Goal: Contribute content

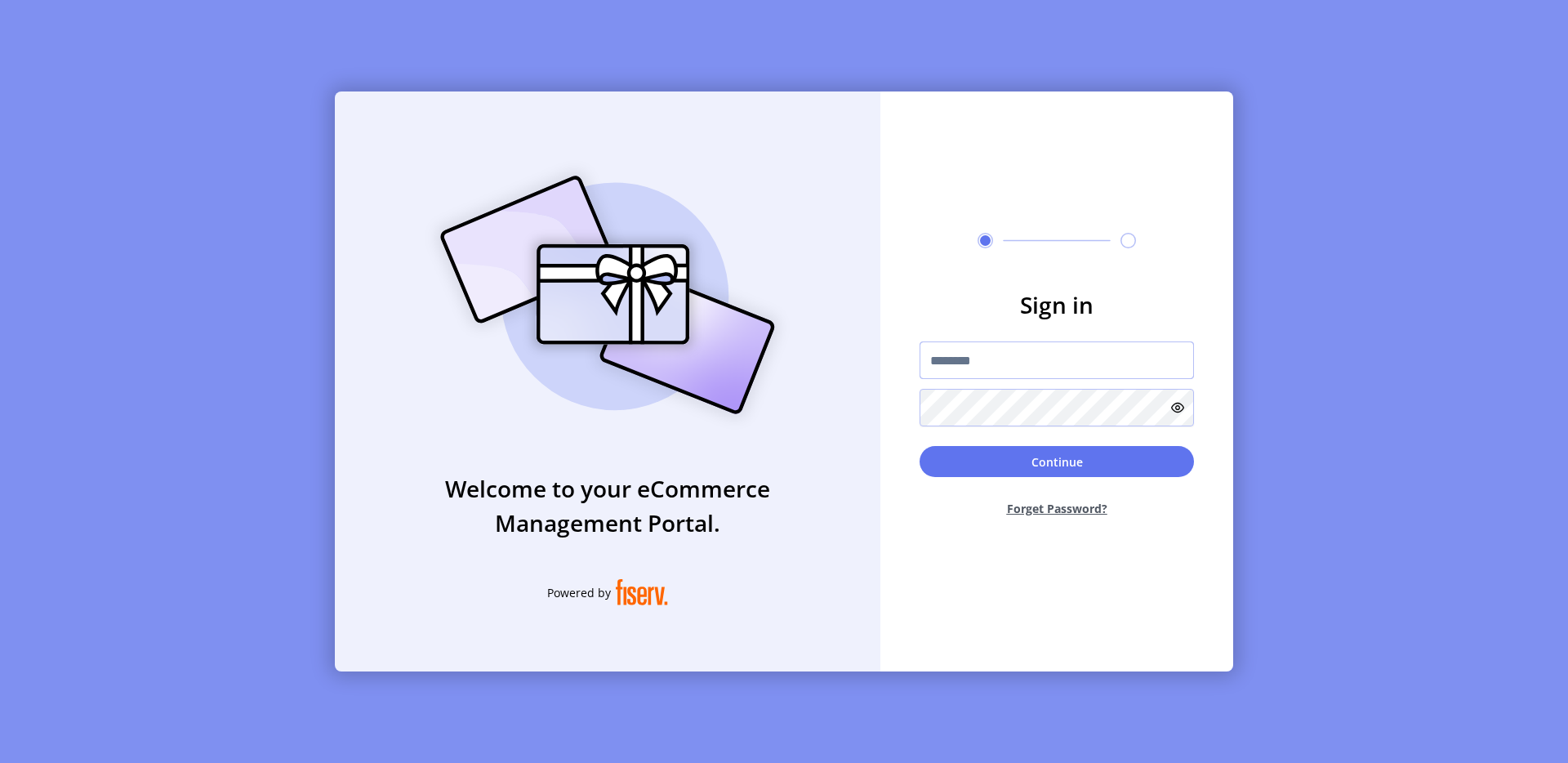
click at [927, 358] on input "text" at bounding box center [1056, 360] width 274 height 38
type input "**********"
click at [1035, 455] on button "Continue" at bounding box center [1056, 461] width 274 height 31
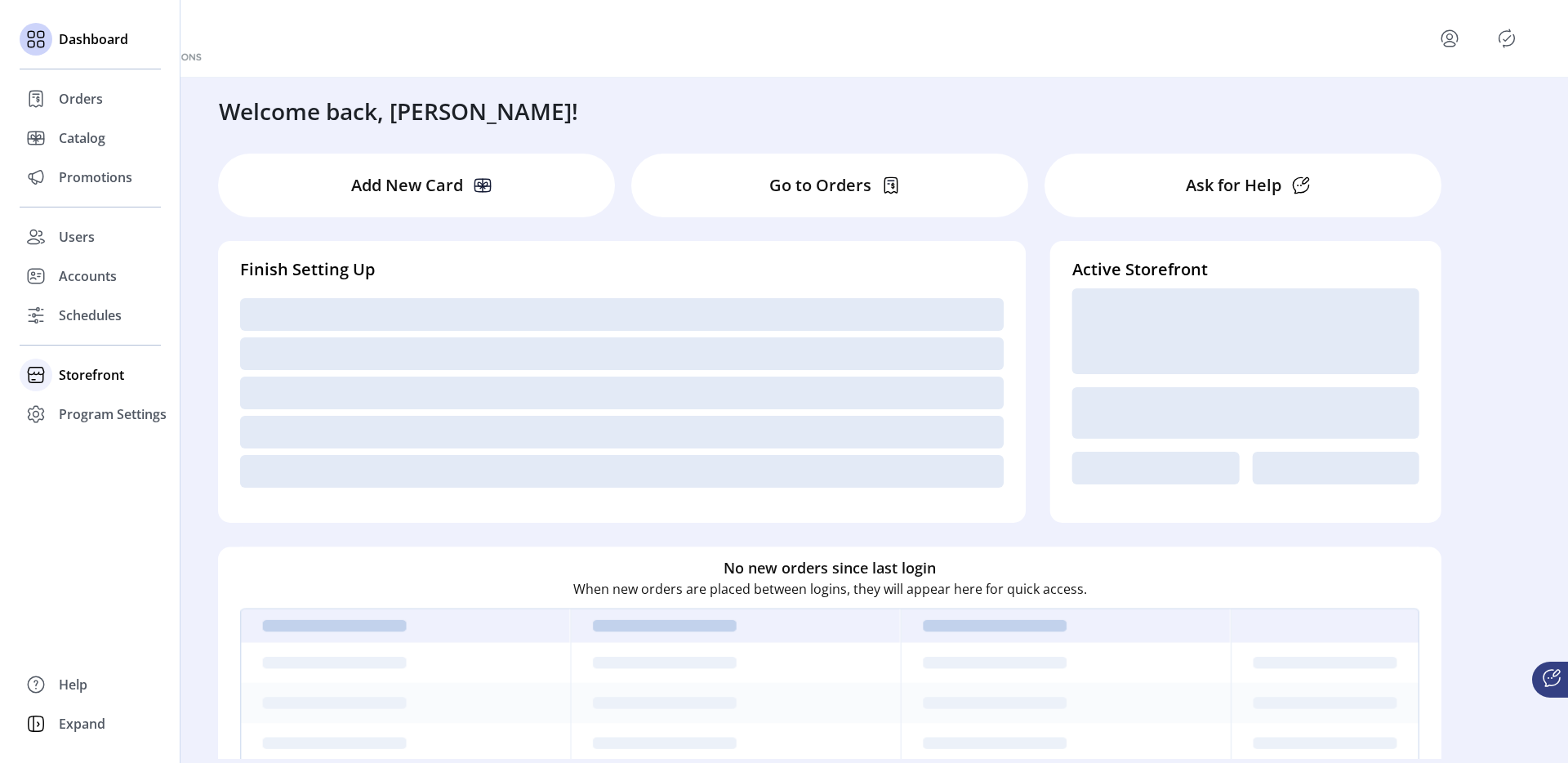
click at [69, 365] on span "Storefront" at bounding box center [91, 374] width 65 height 19
click at [88, 420] on div "Styling" at bounding box center [90, 433] width 142 height 26
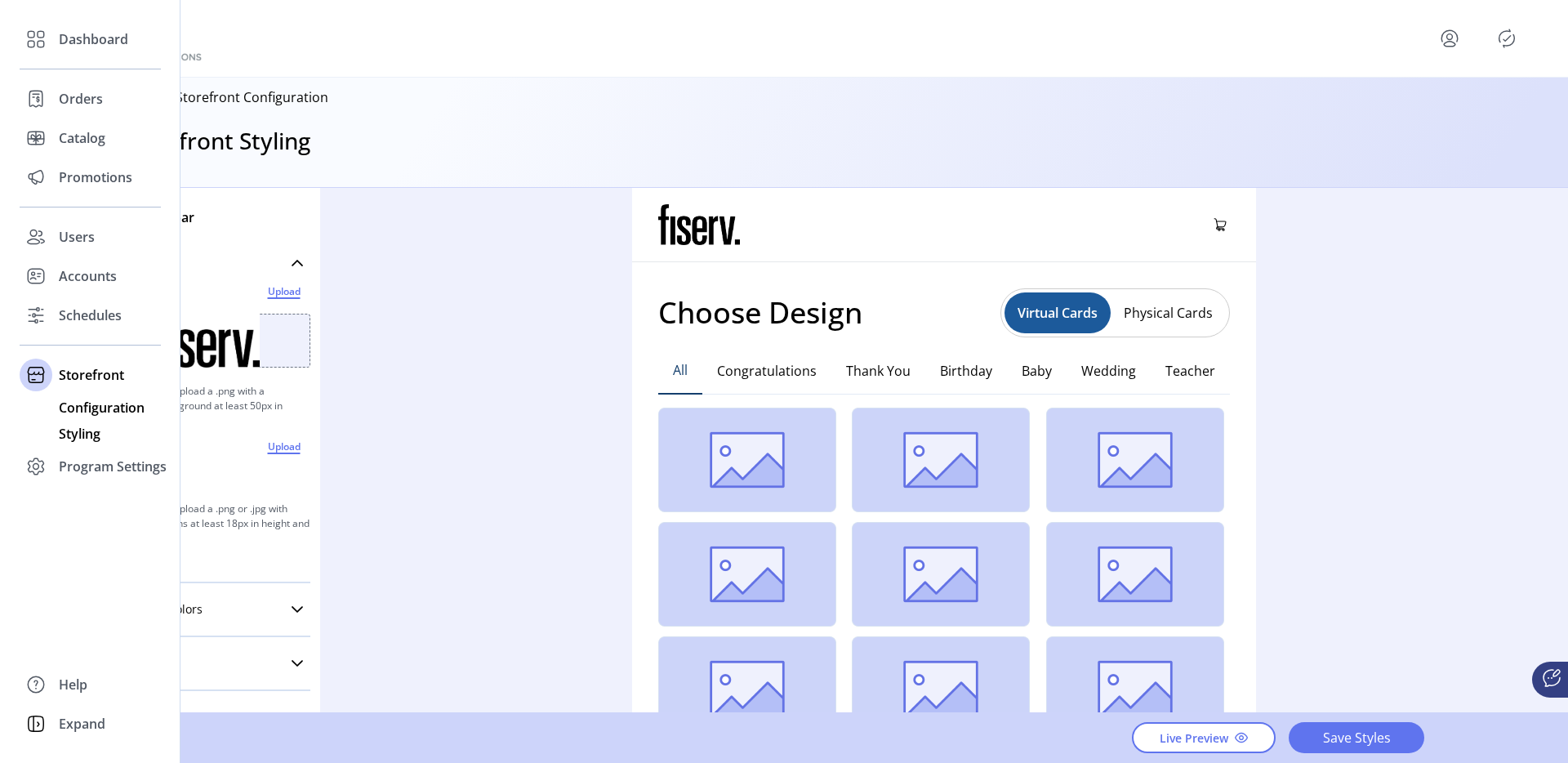
click at [72, 397] on span "Configuration" at bounding box center [102, 407] width 86 height 19
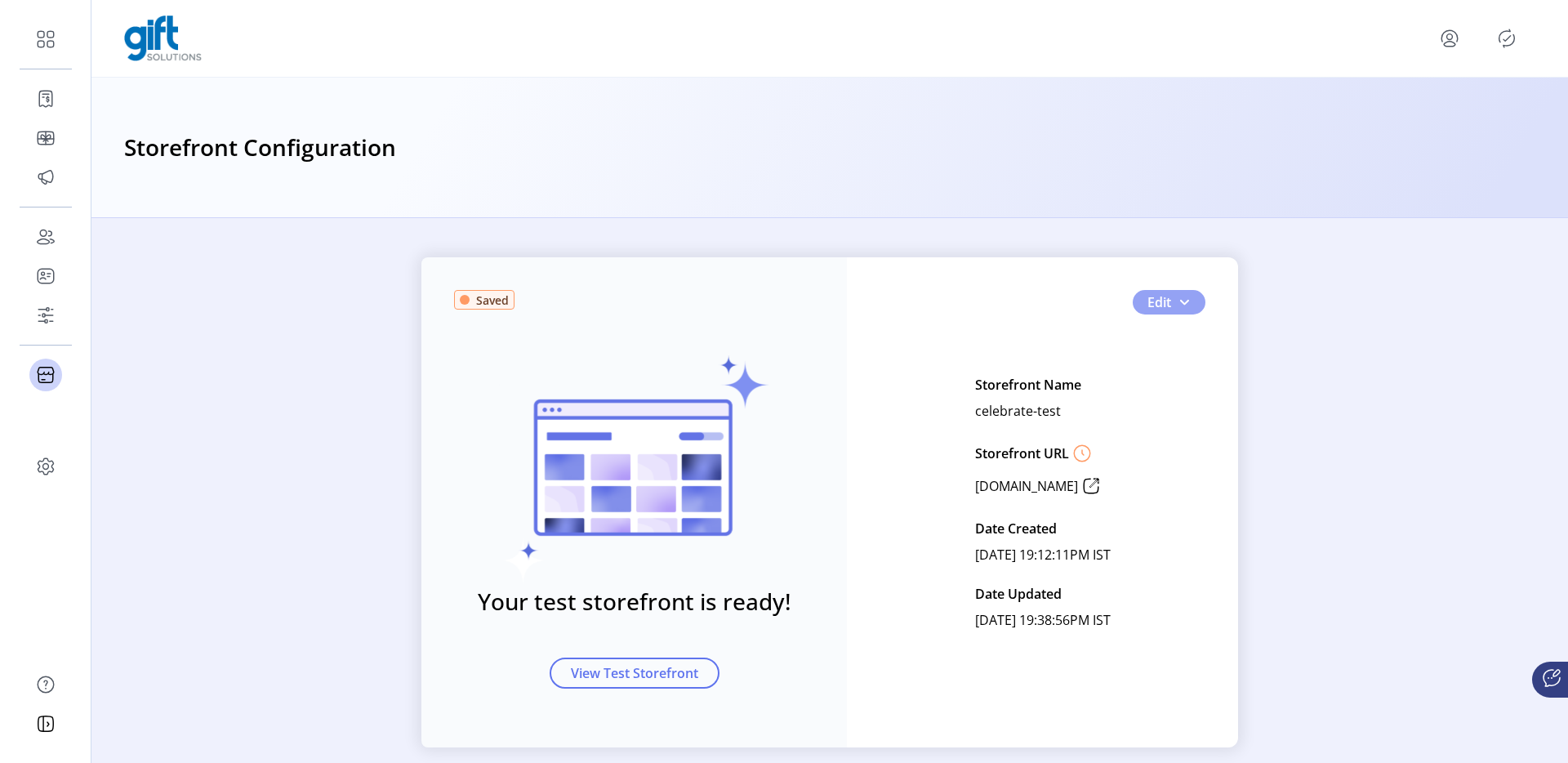
click at [1187, 291] on button "Edit" at bounding box center [1169, 302] width 73 height 25
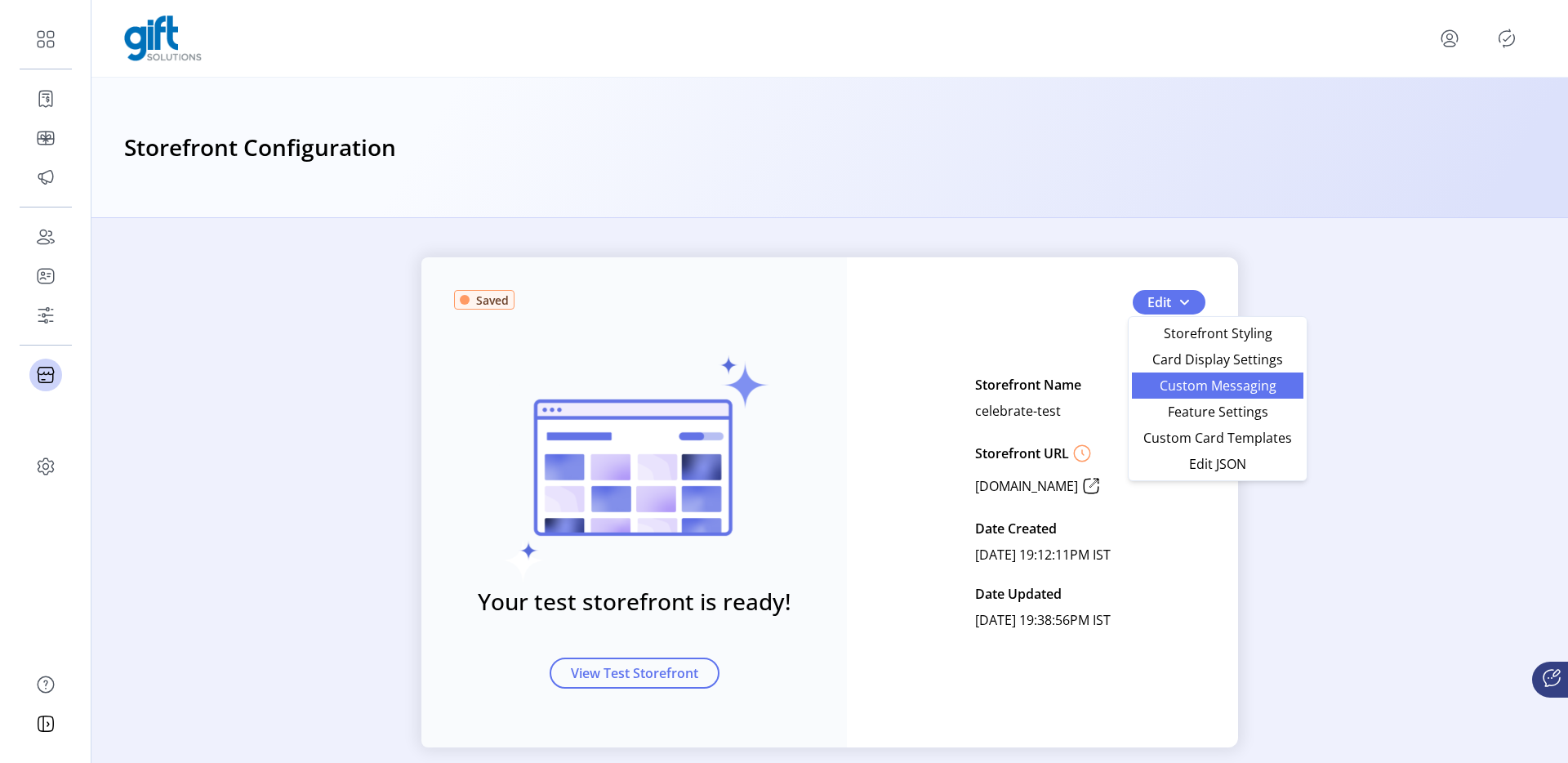
click at [1181, 381] on span "Custom Messaging" at bounding box center [1217, 385] width 152 height 13
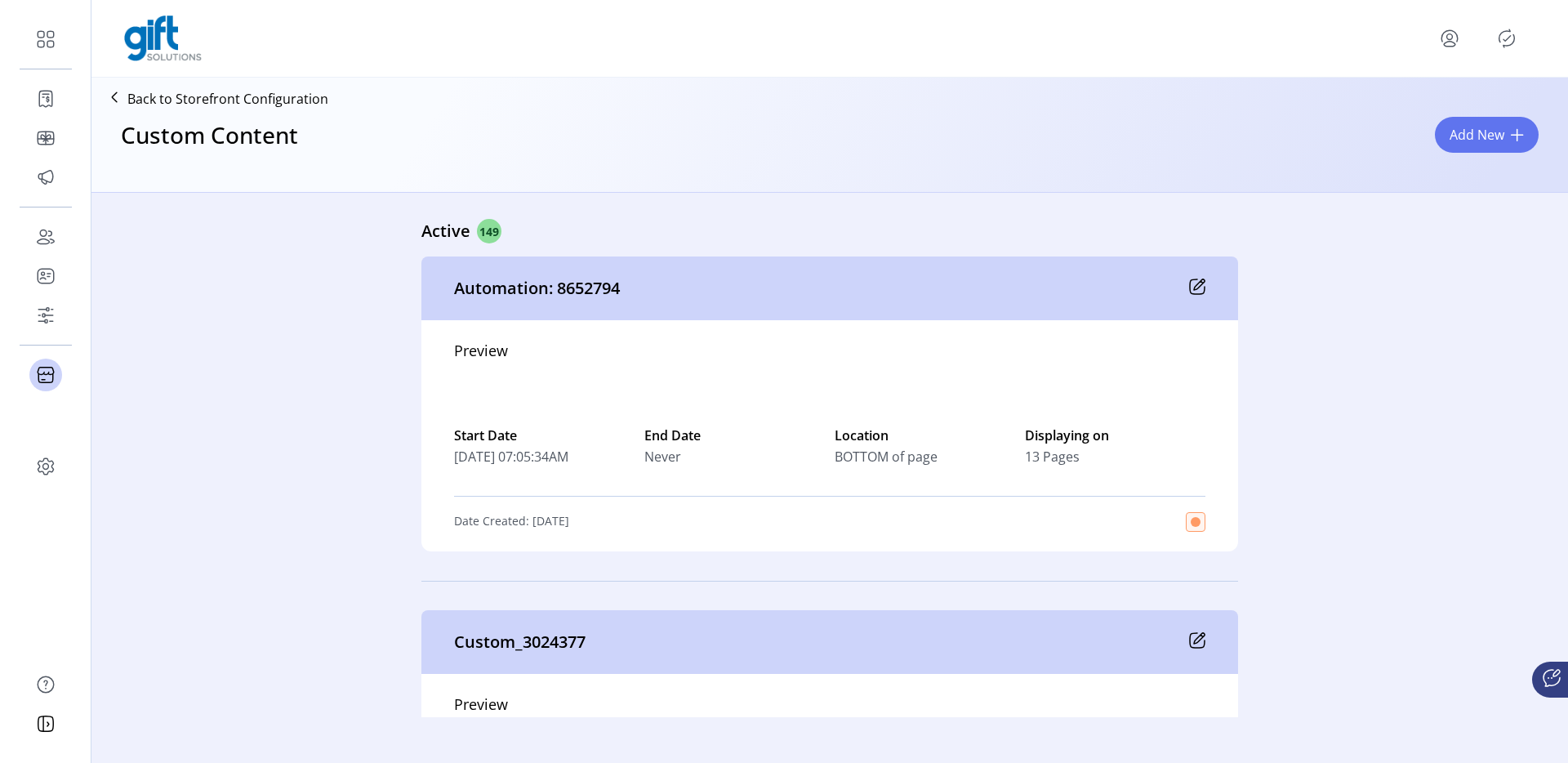
click at [1462, 140] on span "Add New" at bounding box center [1477, 134] width 54 height 19
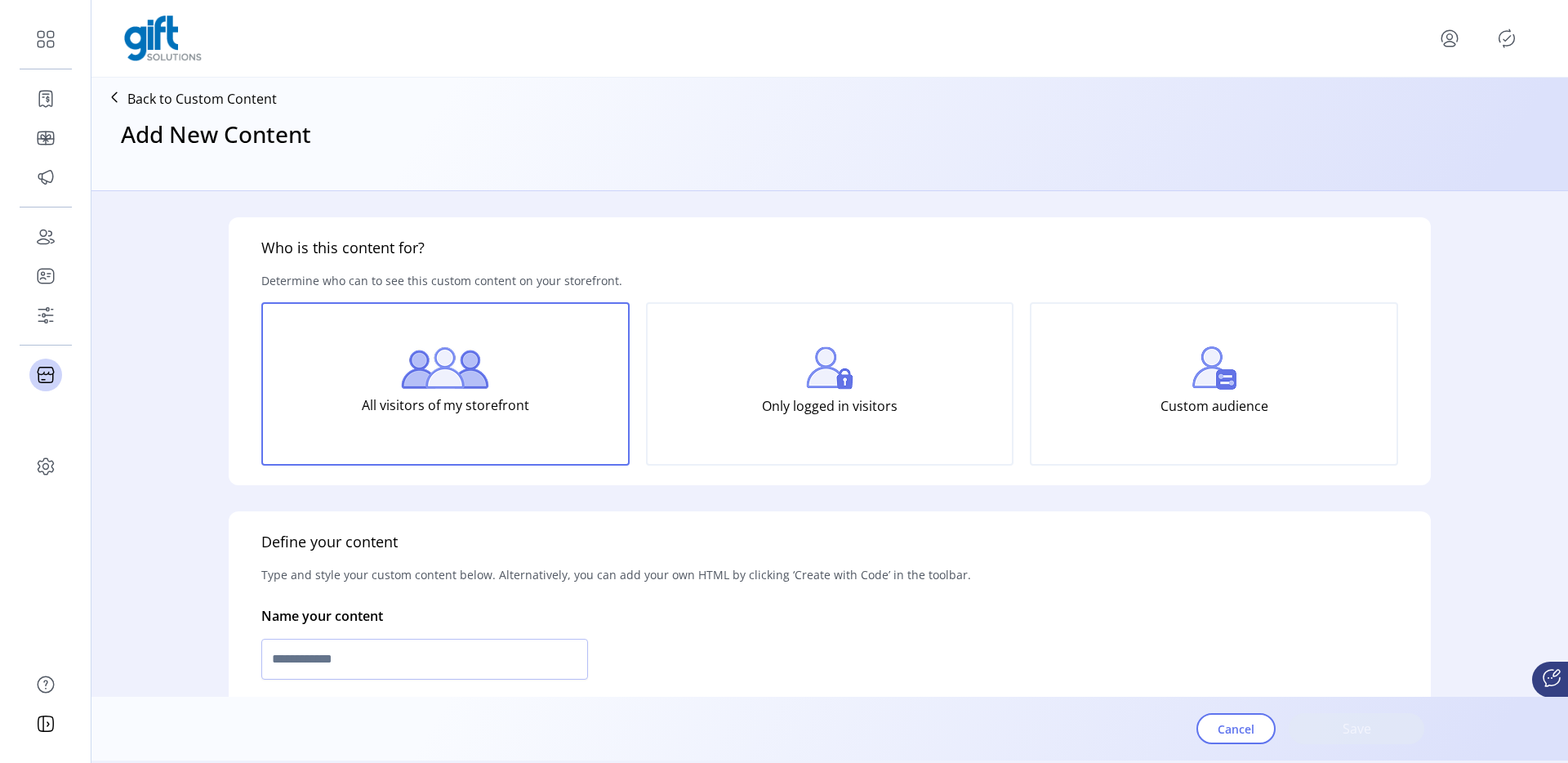
click at [1418, 201] on form "Who is this content for? Determine who can to see this custom content on your s…" at bounding box center [829, 443] width 1254 height 505
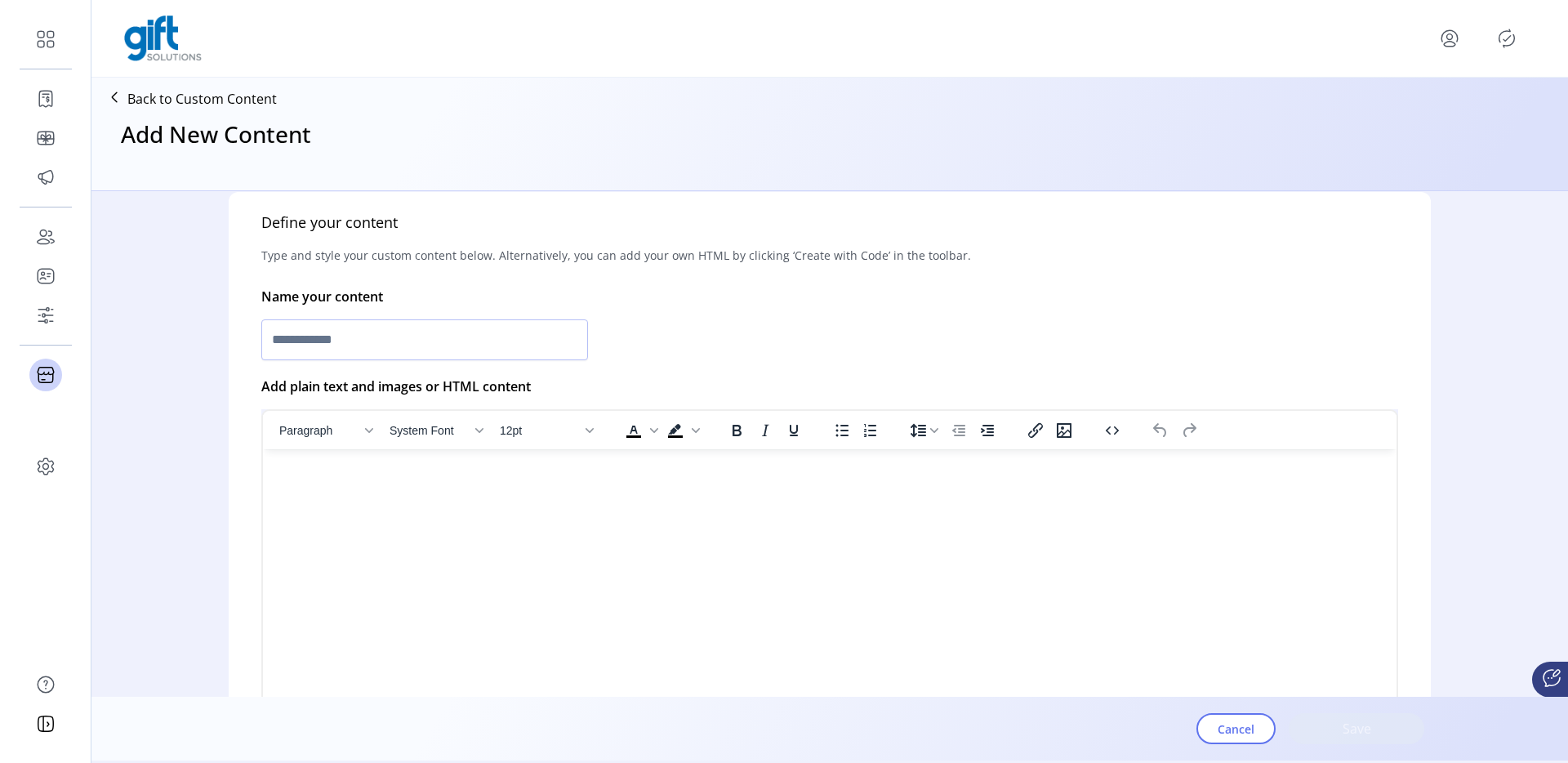
scroll to position [316, 0]
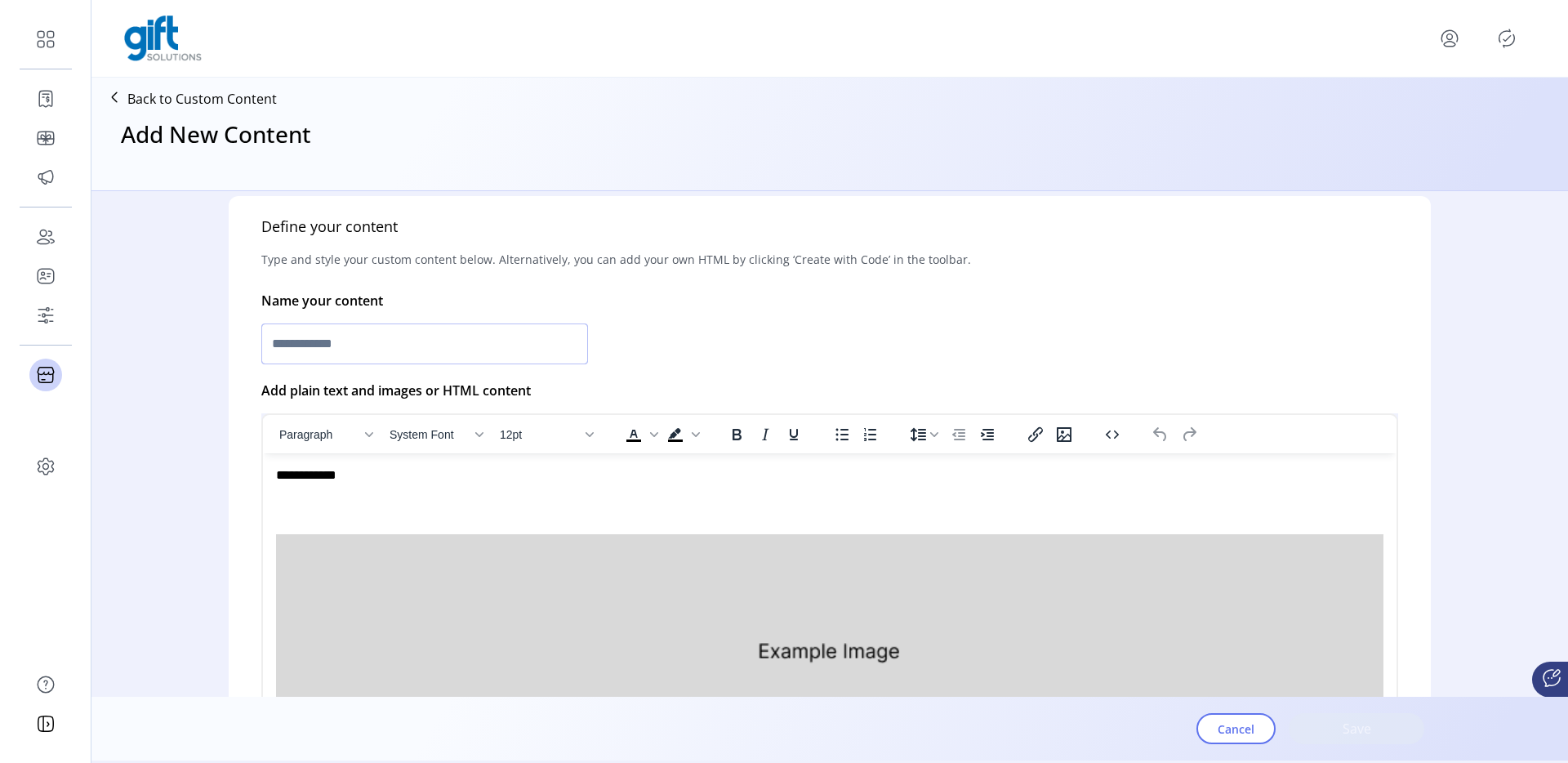
click at [407, 352] on input "text" at bounding box center [425, 344] width 327 height 40
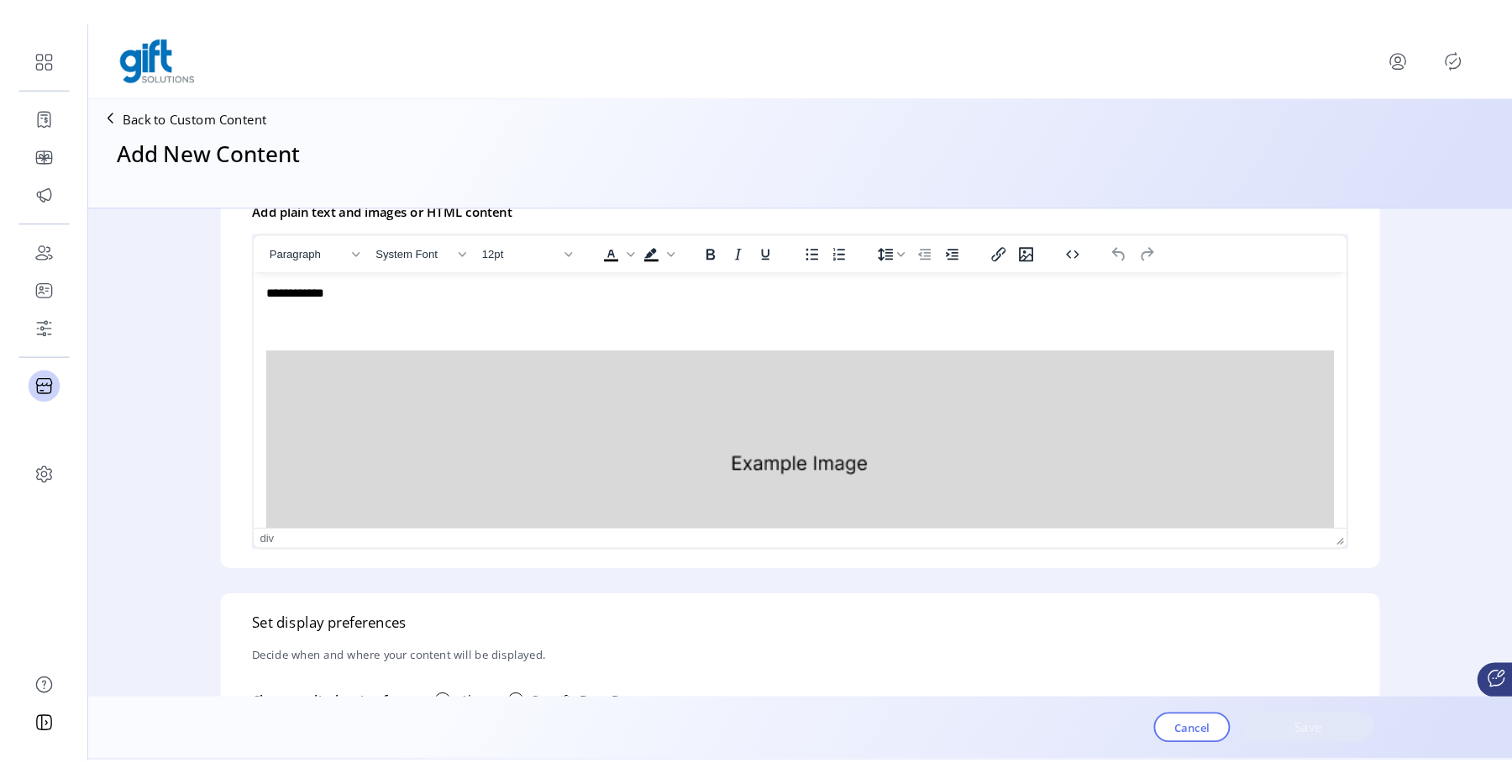
scroll to position [542, 0]
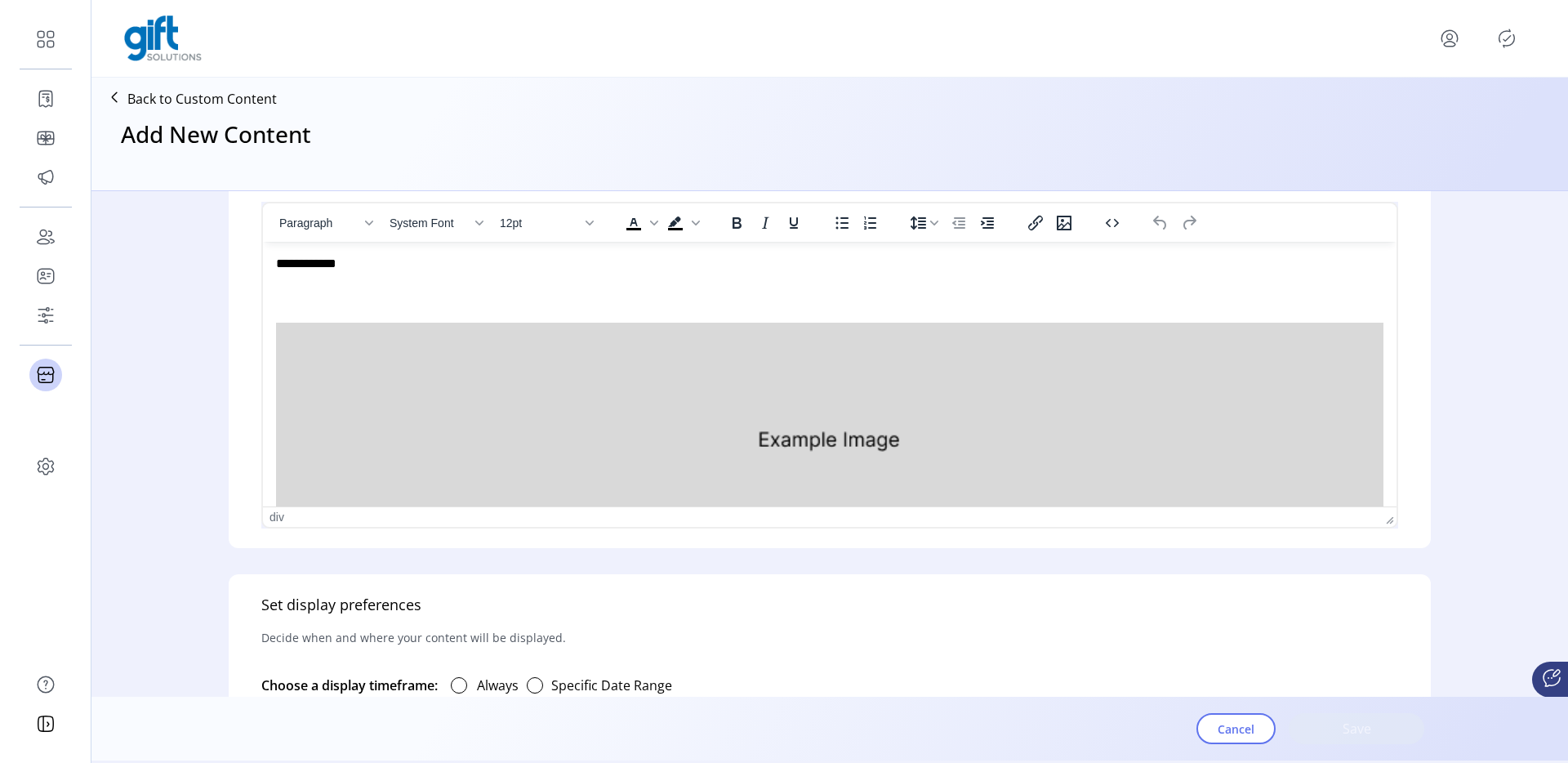
type input "**********"
click at [1058, 239] on div "Paragraph System Font 12pt To open the popup, press Shift+Enter To open the pop…" at bounding box center [830, 222] width 1134 height 39
click at [1061, 228] on icon "Insert/edit image" at bounding box center [1063, 222] width 15 height 15
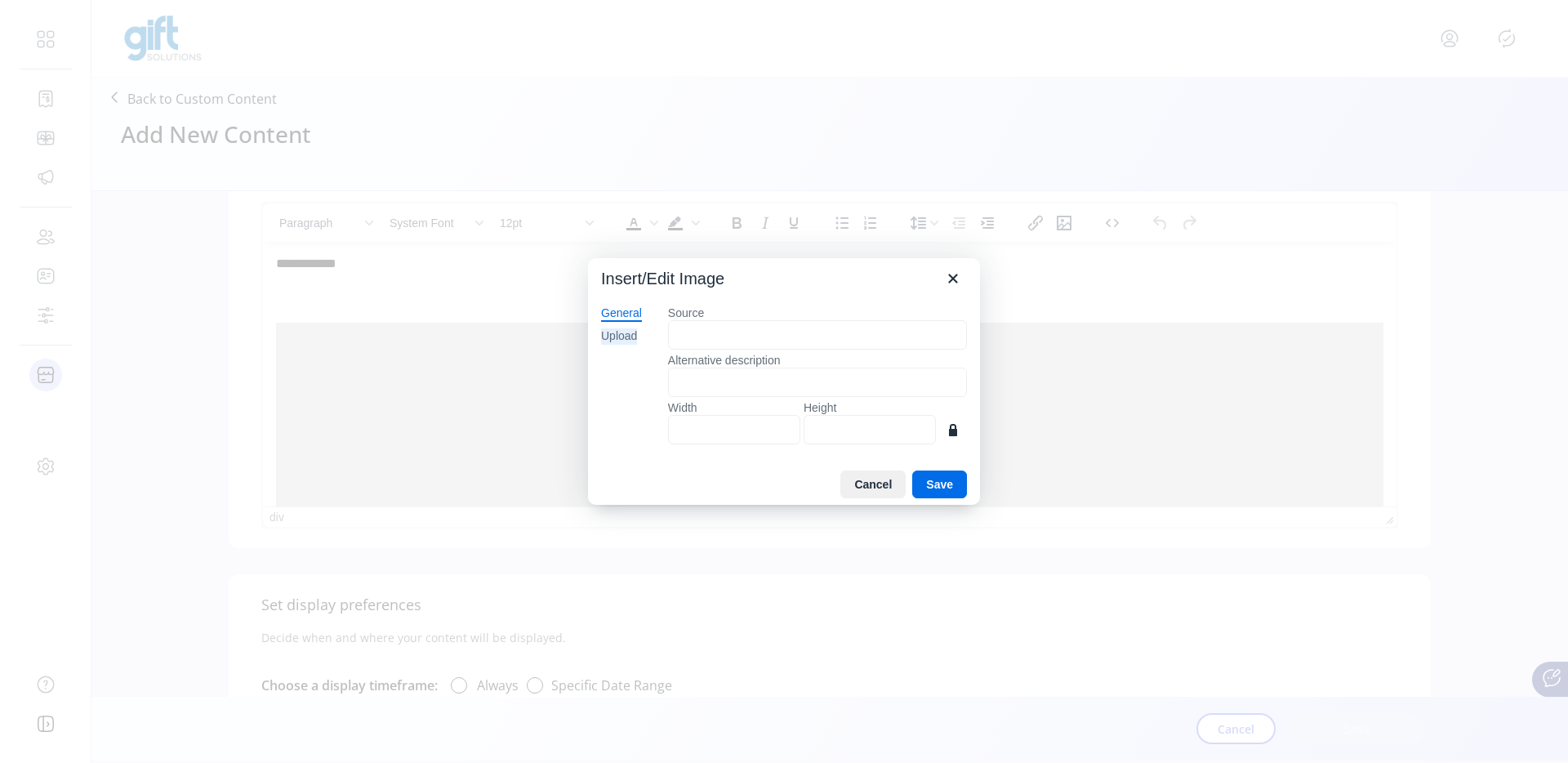
click at [629, 338] on div "Upload" at bounding box center [619, 336] width 36 height 17
click at [826, 395] on button "Browse for an image" at bounding box center [817, 391] width 141 height 28
click at [955, 279] on icon "Close" at bounding box center [953, 279] width 19 height 19
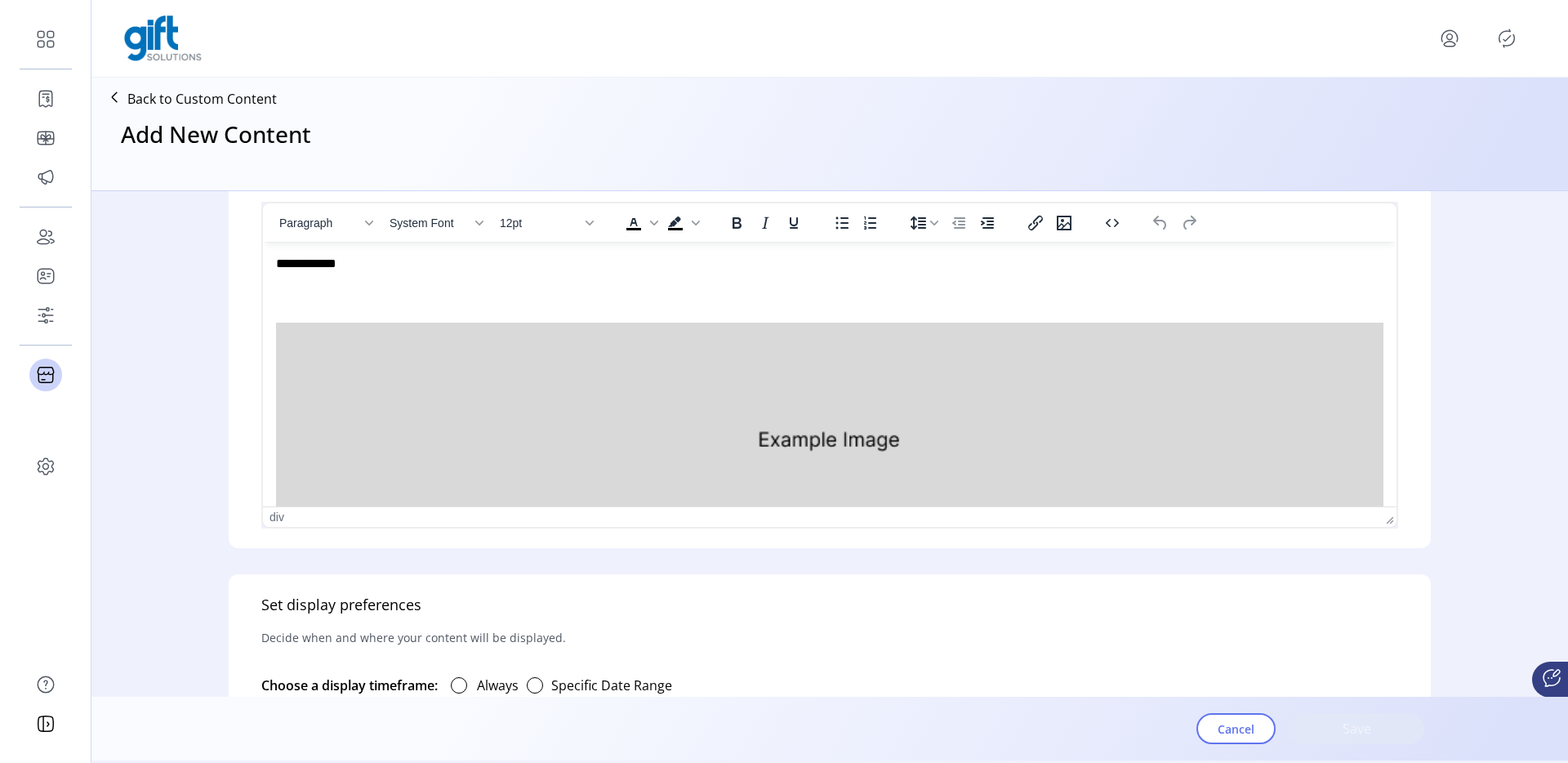
click at [217, 98] on p "Back to Custom Content" at bounding box center [202, 98] width 149 height 19
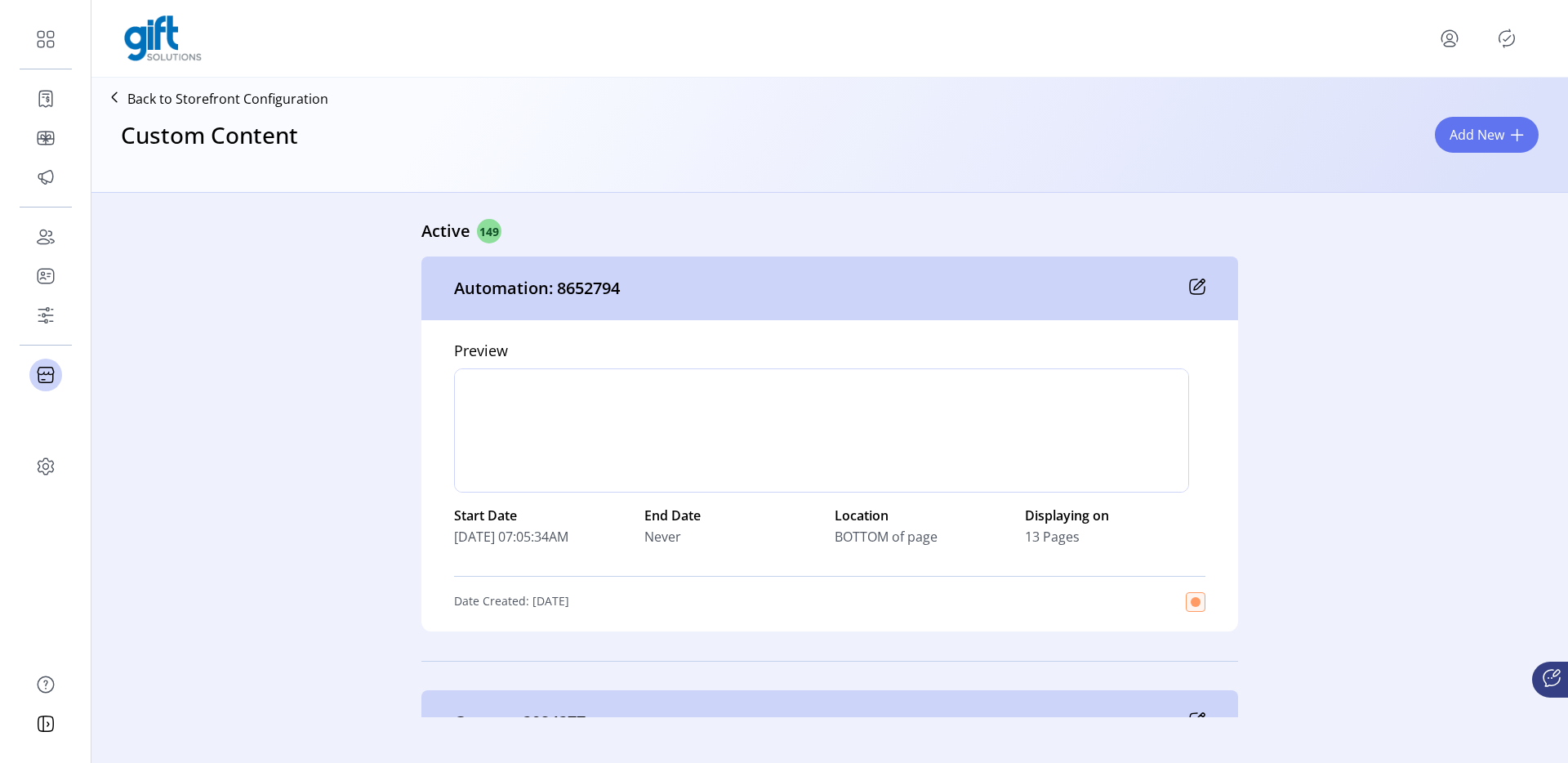
click at [265, 104] on p "Back to Storefront Configuration" at bounding box center [228, 98] width 201 height 19
